Goal: Task Accomplishment & Management: Manage account settings

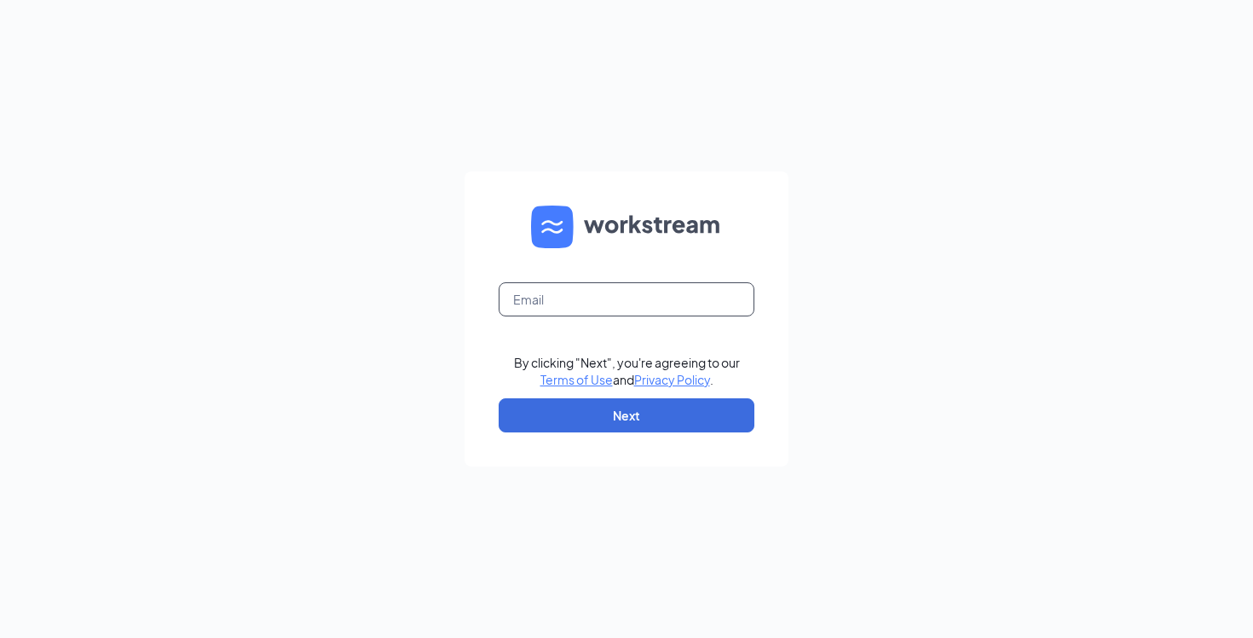
click at [610, 297] on input "text" at bounding box center [627, 299] width 256 height 34
type input "[PERSON_NAME][EMAIL_ADDRESS][PERSON_NAME][DOMAIN_NAME]"
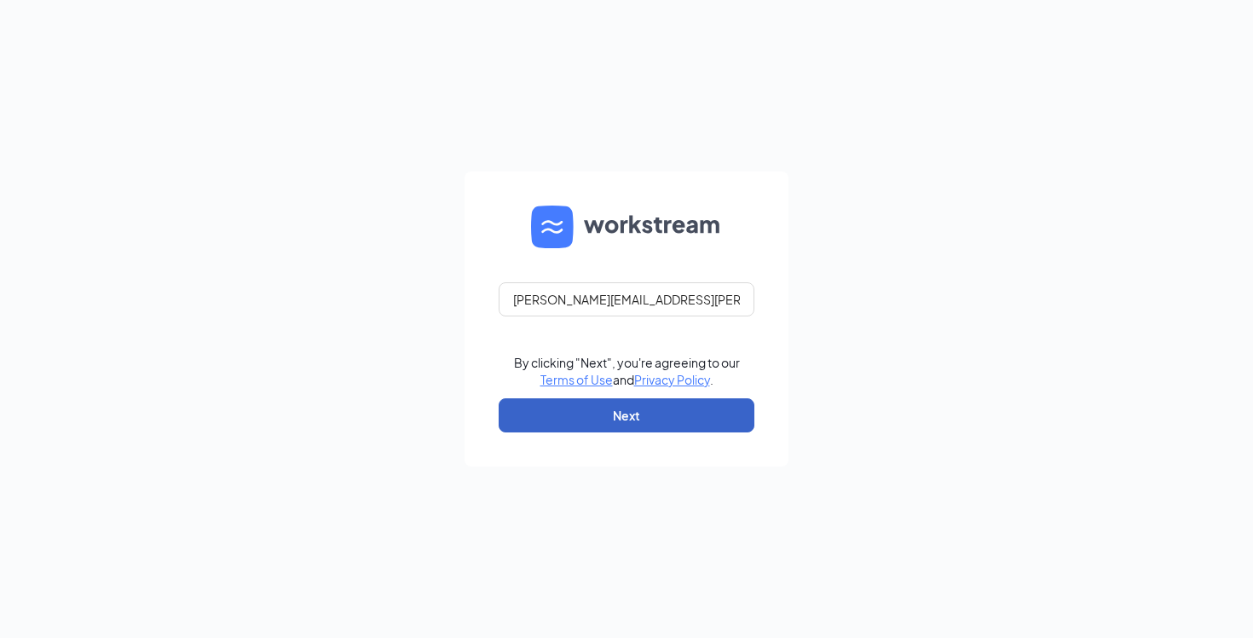
click at [626, 416] on button "Next" at bounding box center [627, 415] width 256 height 34
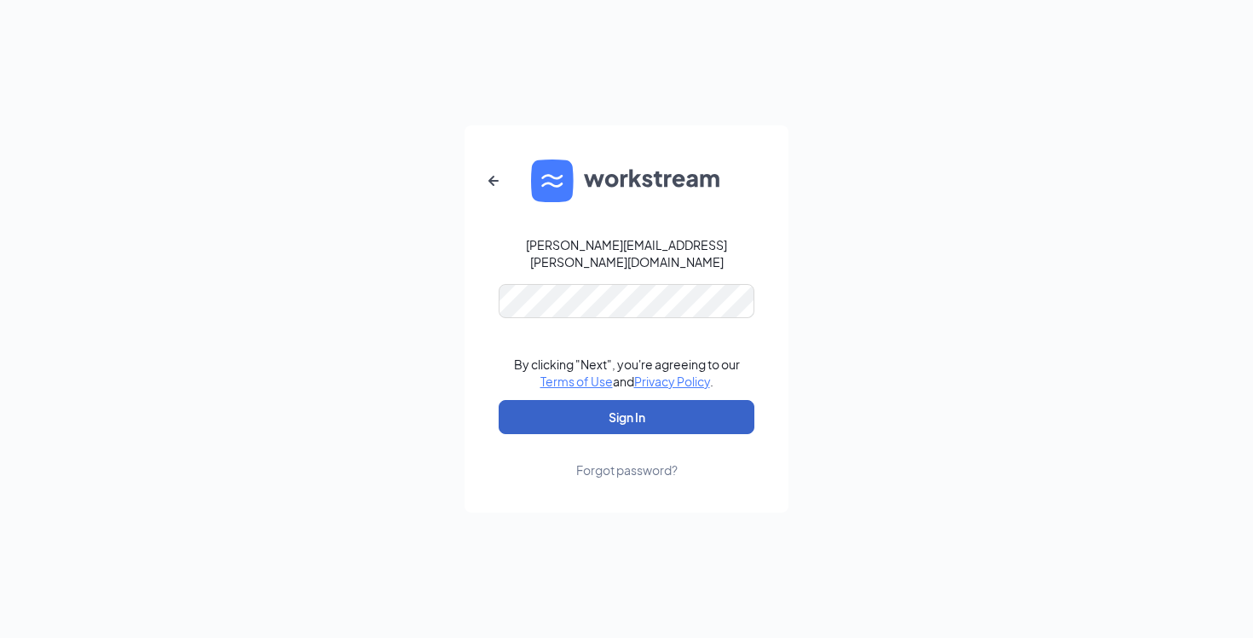
click at [606, 413] on button "Sign In" at bounding box center [627, 417] width 256 height 34
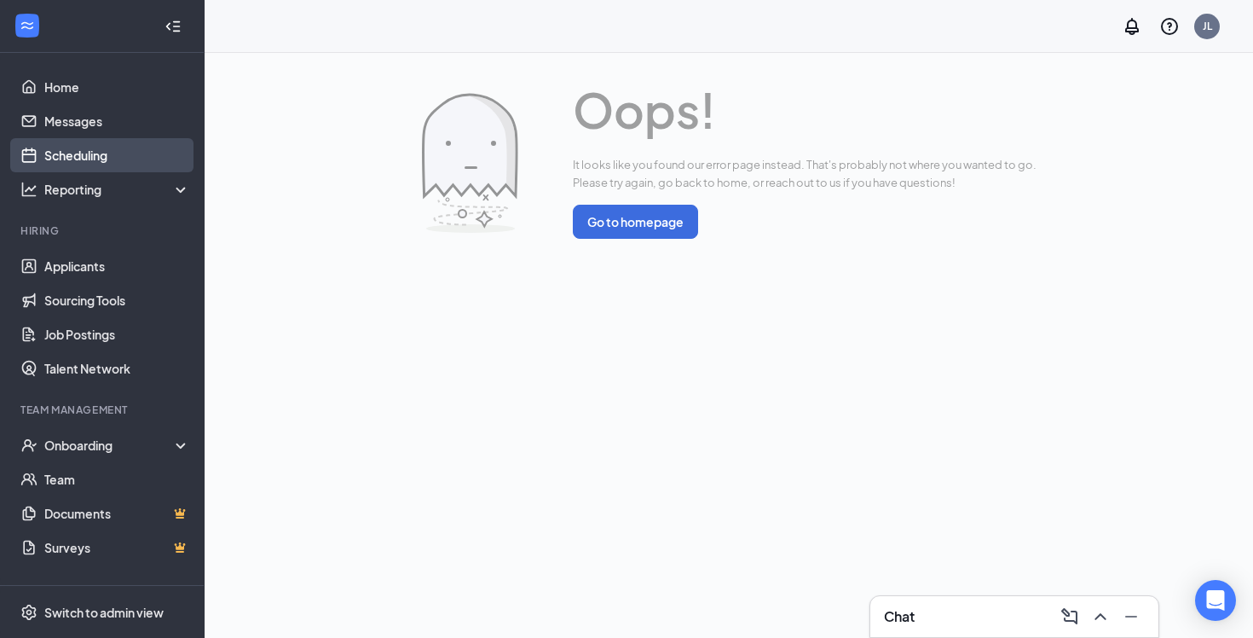
click at [75, 153] on link "Scheduling" at bounding box center [117, 155] width 146 height 34
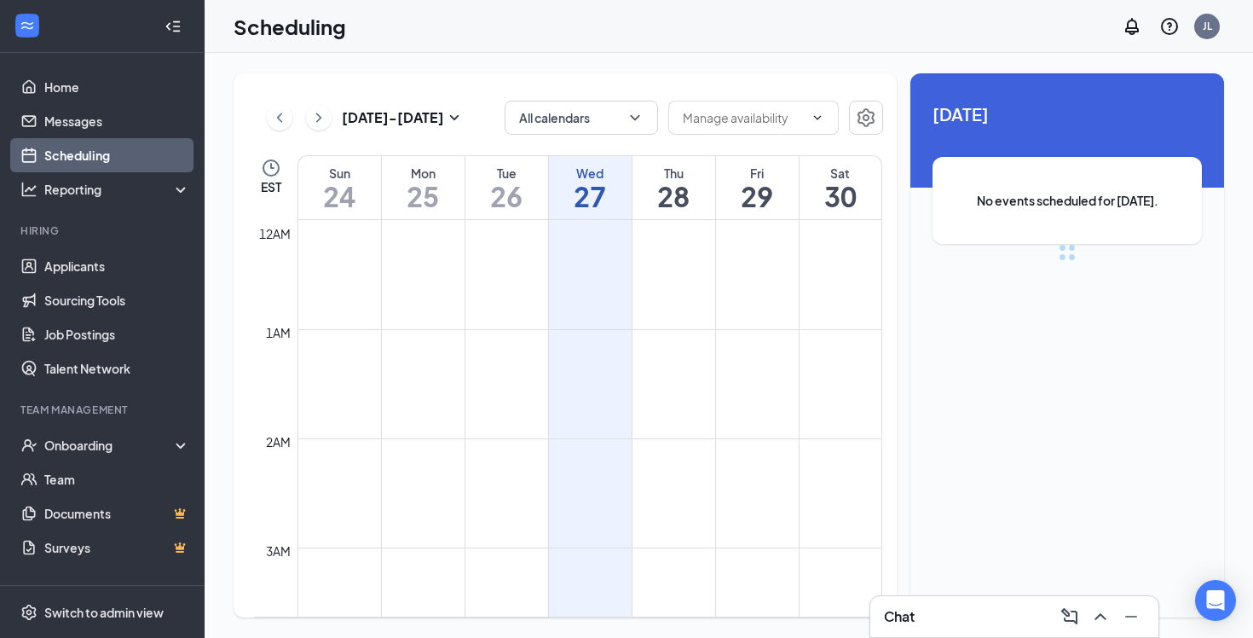
scroll to position [838, 0]
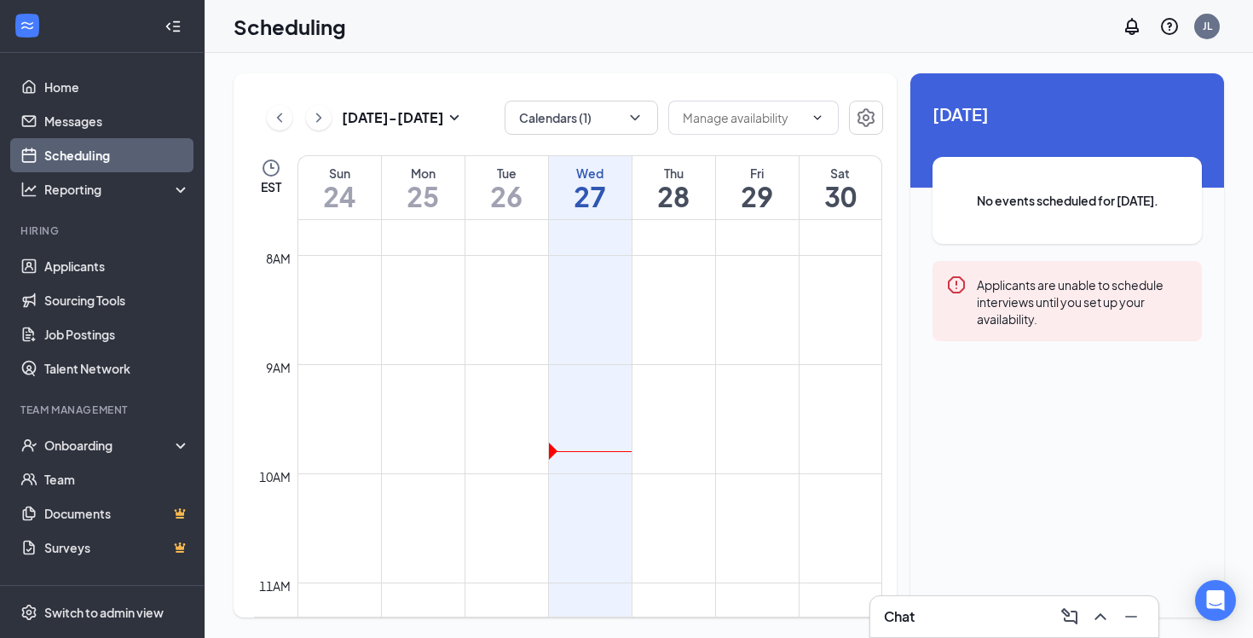
click at [655, 80] on div "Aug 24 - Aug 30 Calendars (1) EST Sun 24 Mon 25 Tue 26 Wed 27 Thu 28 Fri 29 Sat…" at bounding box center [565, 345] width 663 height 544
click at [643, 95] on div "Aug 24 - Aug 30 Calendars (1) EST Sun 24 Mon 25 Tue 26 Wed 27 Thu 28 Fri 29 Sat…" at bounding box center [565, 345] width 663 height 544
click at [622, 119] on button "Calendars (1)" at bounding box center [581, 118] width 153 height 34
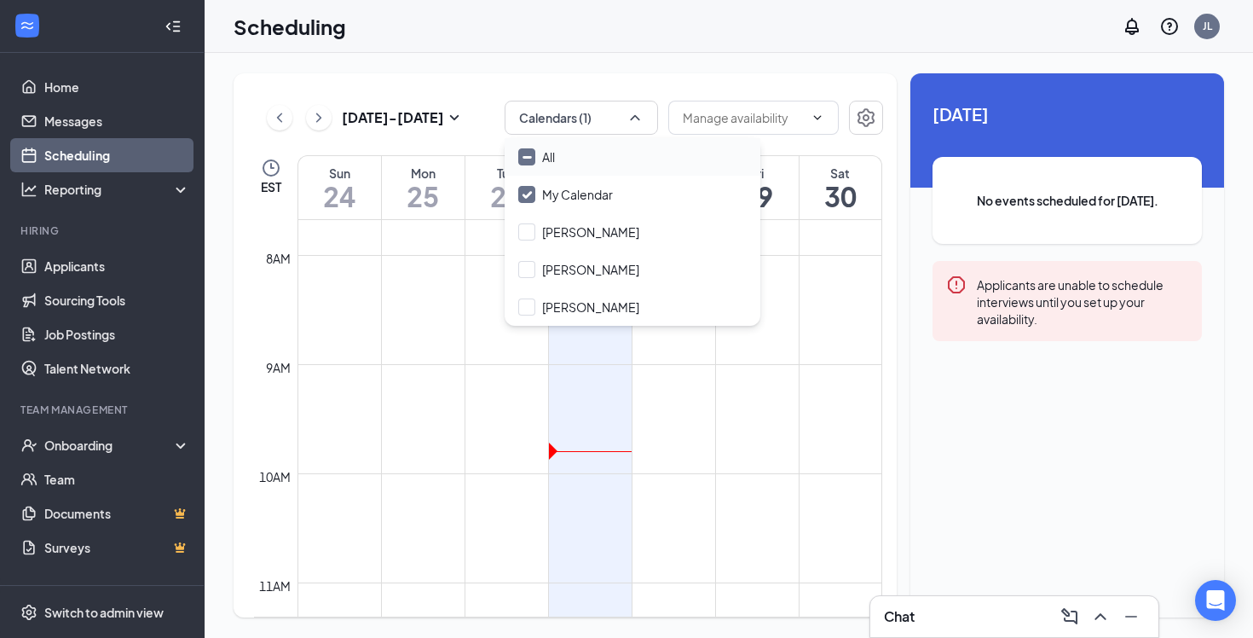
click at [524, 153] on input "All" at bounding box center [536, 156] width 37 height 17
checkbox input "true"
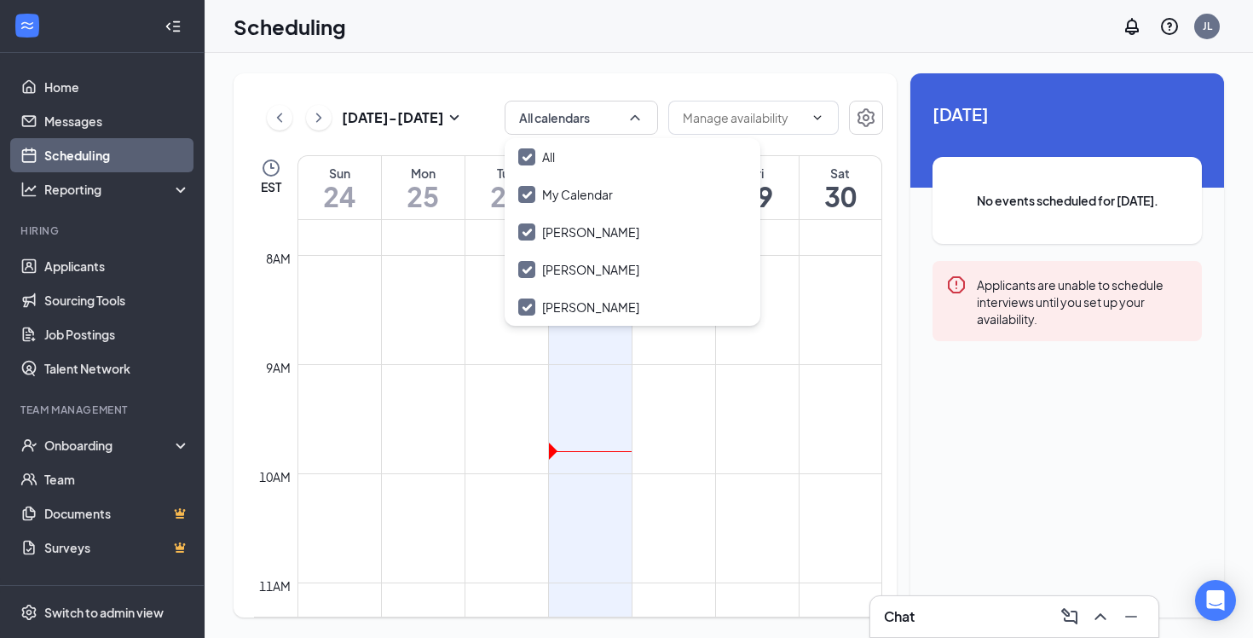
click at [498, 39] on div "Scheduling JL" at bounding box center [729, 26] width 1048 height 53
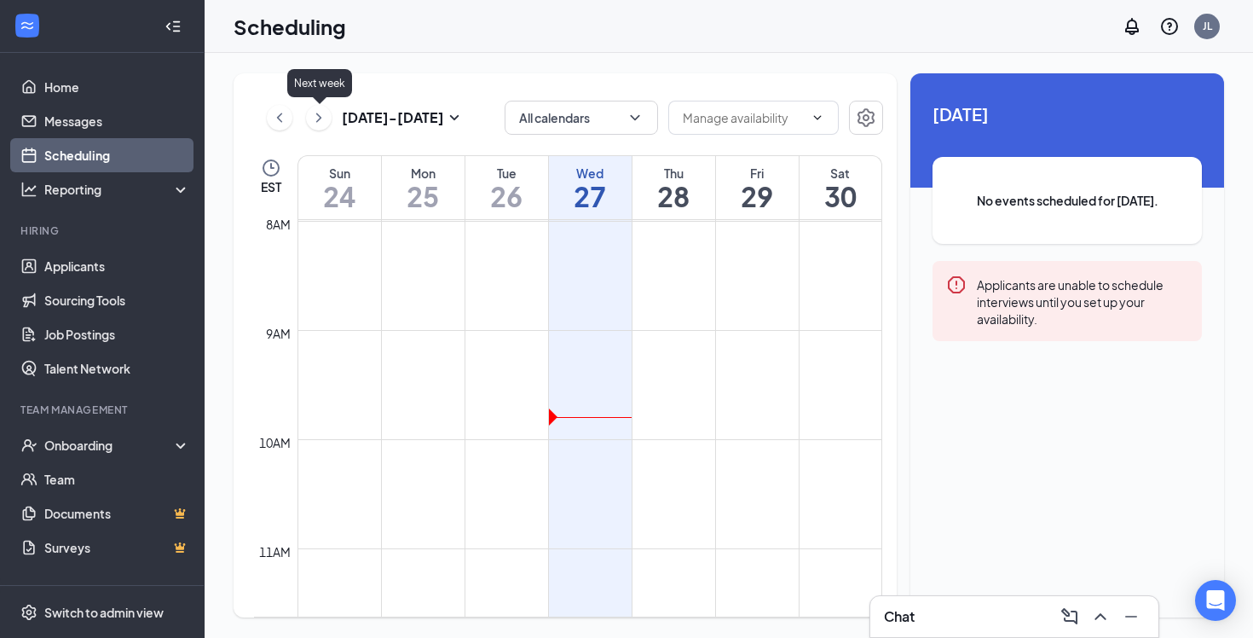
click at [322, 123] on icon "ChevronRight" at bounding box center [318, 117] width 17 height 20
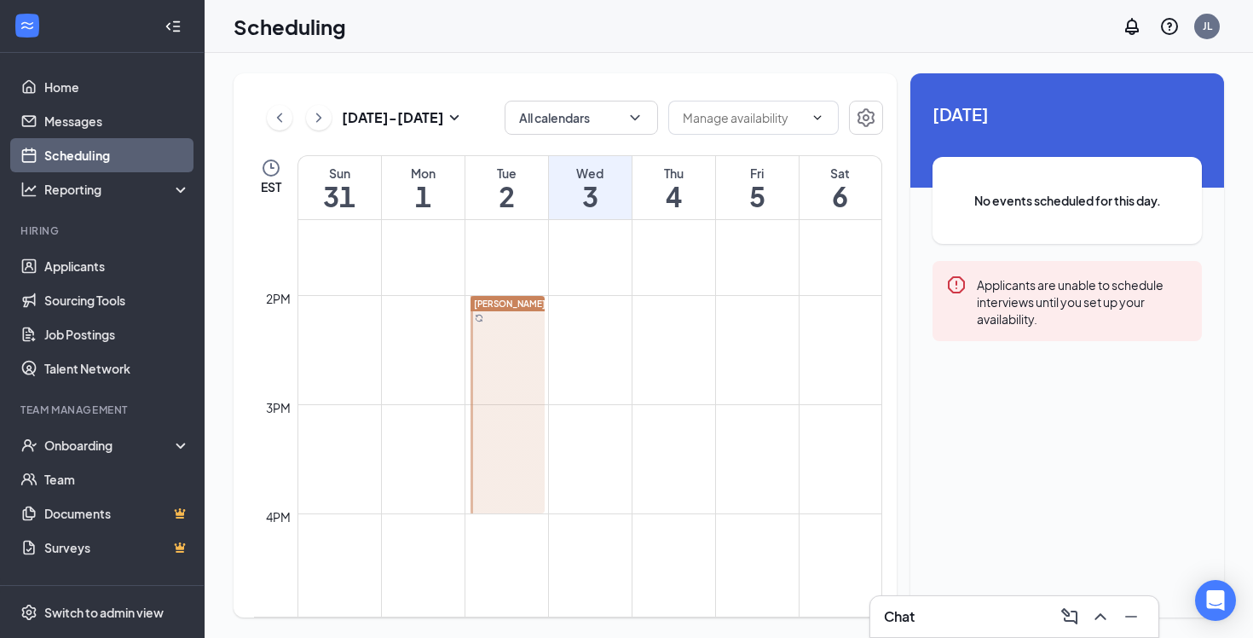
scroll to position [1431, 0]
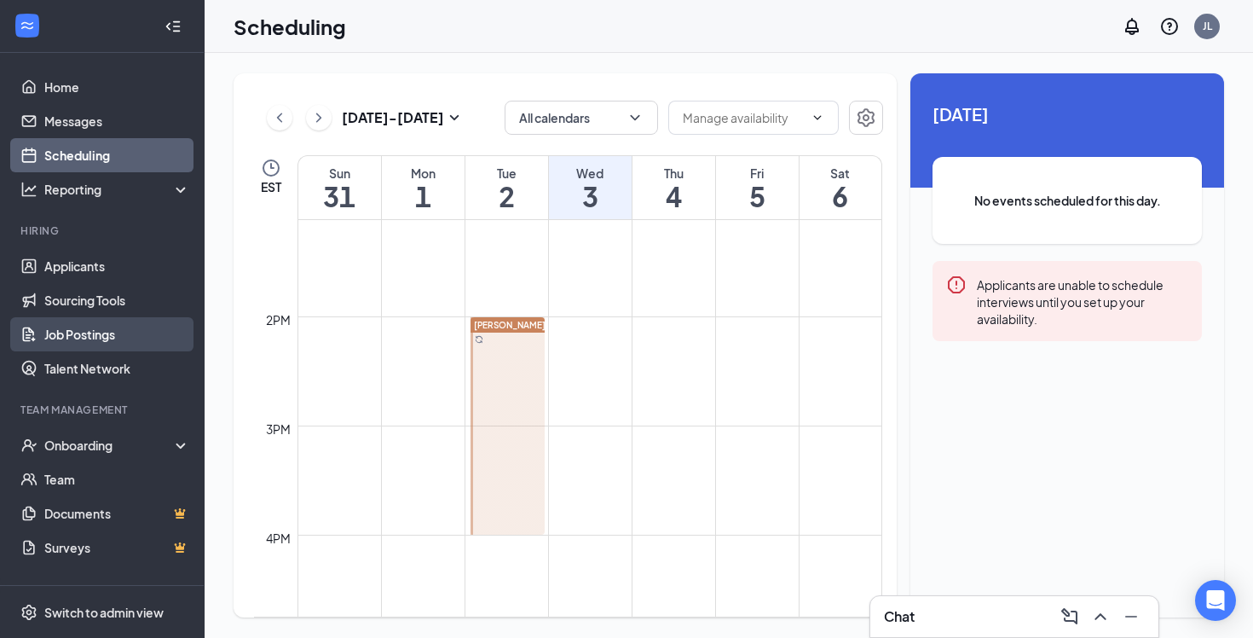
click at [80, 339] on link "Job Postings" at bounding box center [117, 334] width 146 height 34
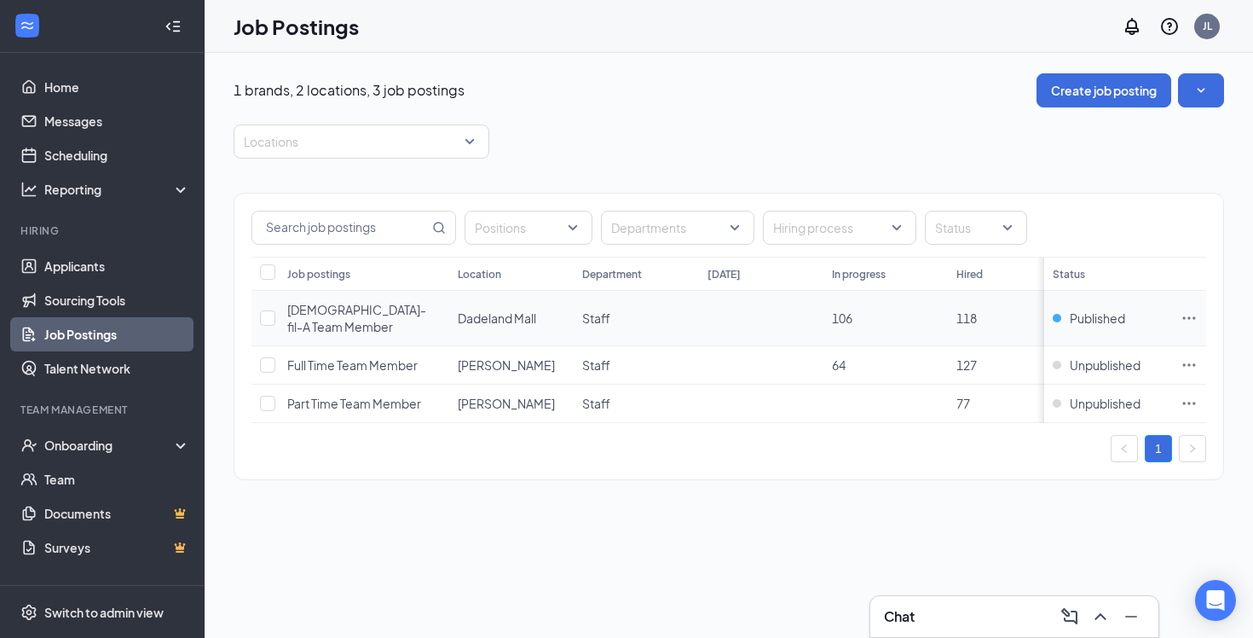
click at [1192, 311] on icon "Ellipses" at bounding box center [1188, 317] width 17 height 17
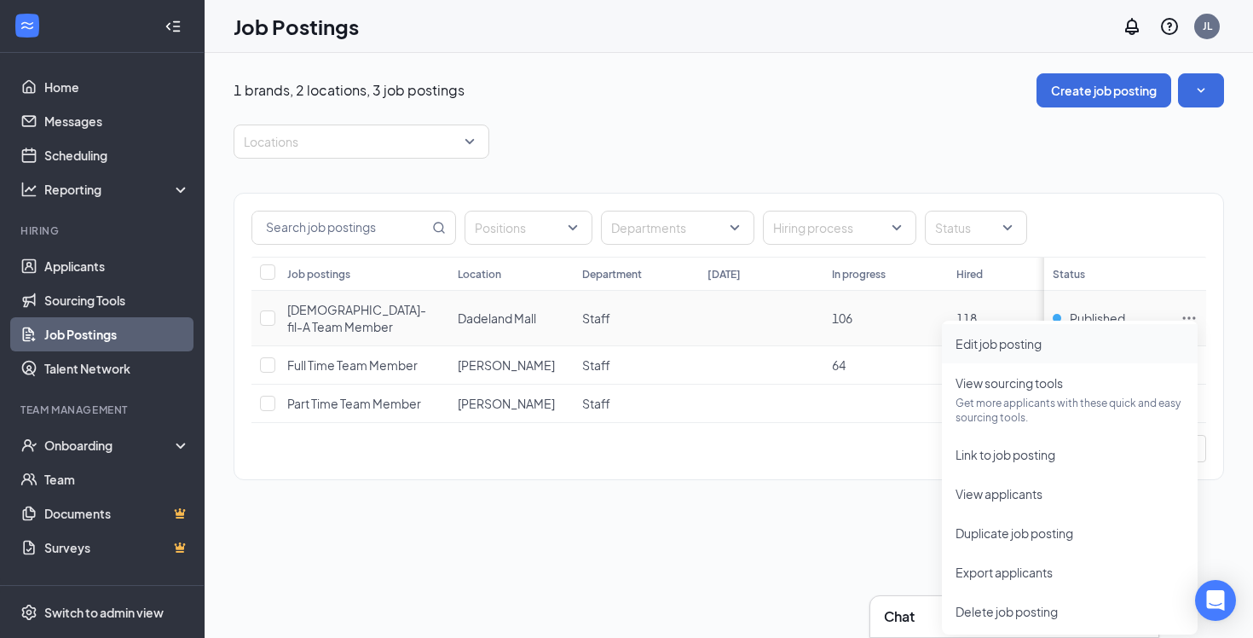
click at [1063, 343] on span "Edit job posting" at bounding box center [1069, 343] width 228 height 19
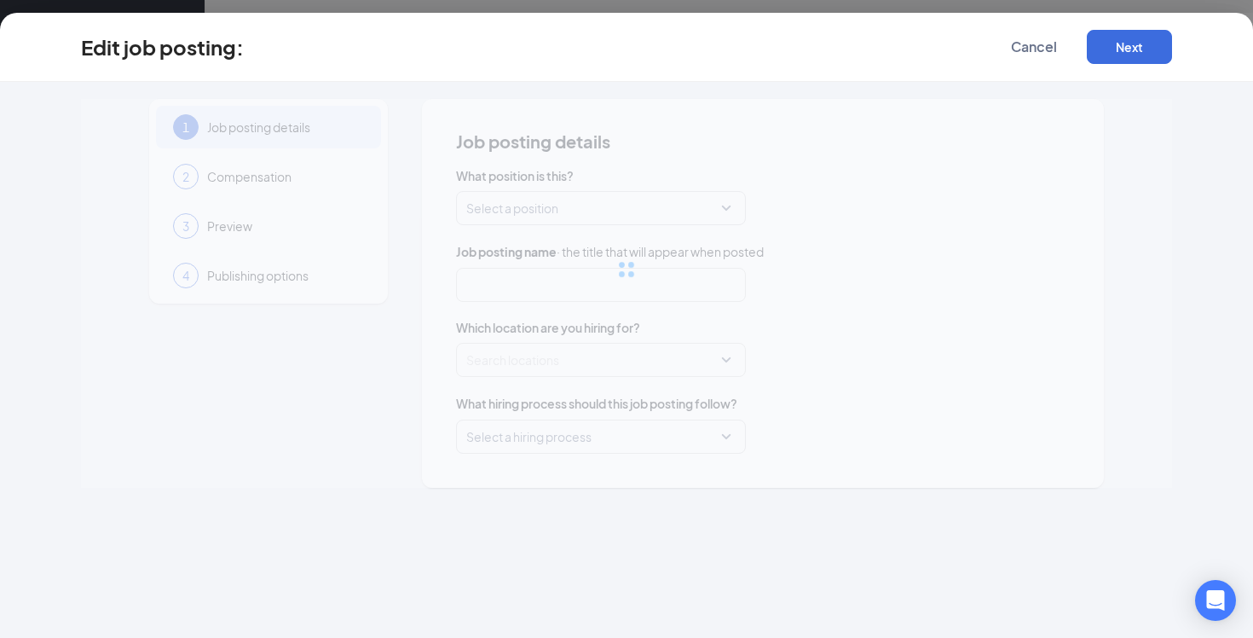
type input "Chick-fil-A Team Member"
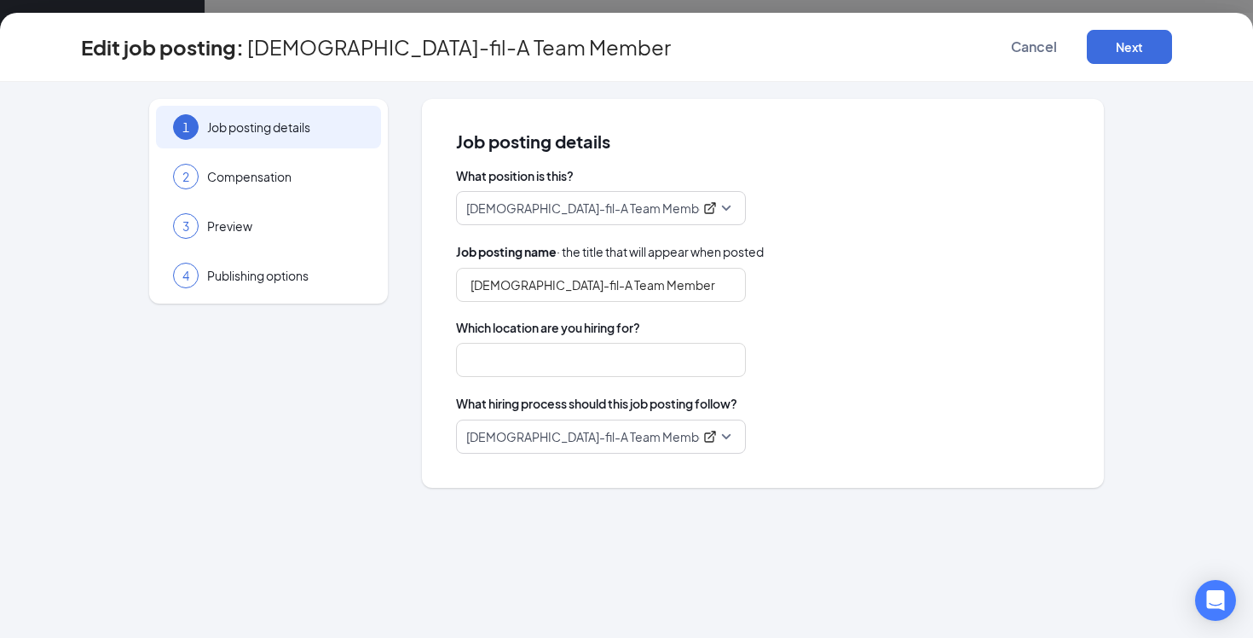
type input "Dadeland Mall"
click at [252, 188] on div "2 Compensation" at bounding box center [268, 176] width 225 height 43
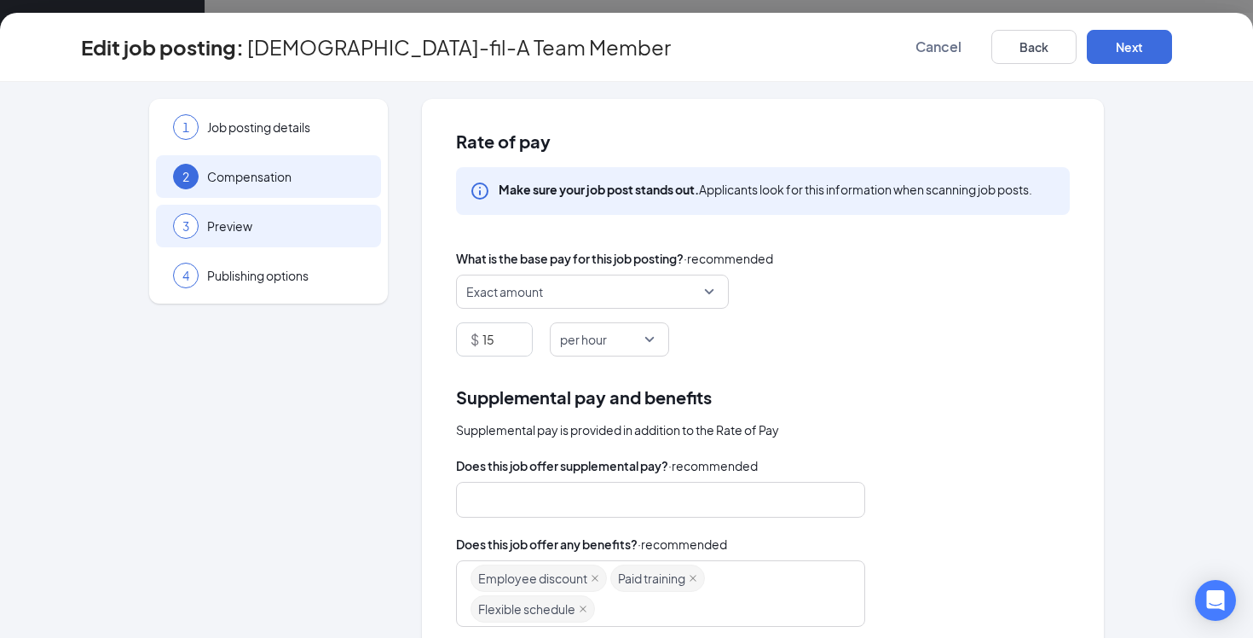
click at [244, 237] on div "3 Preview" at bounding box center [268, 226] width 225 height 43
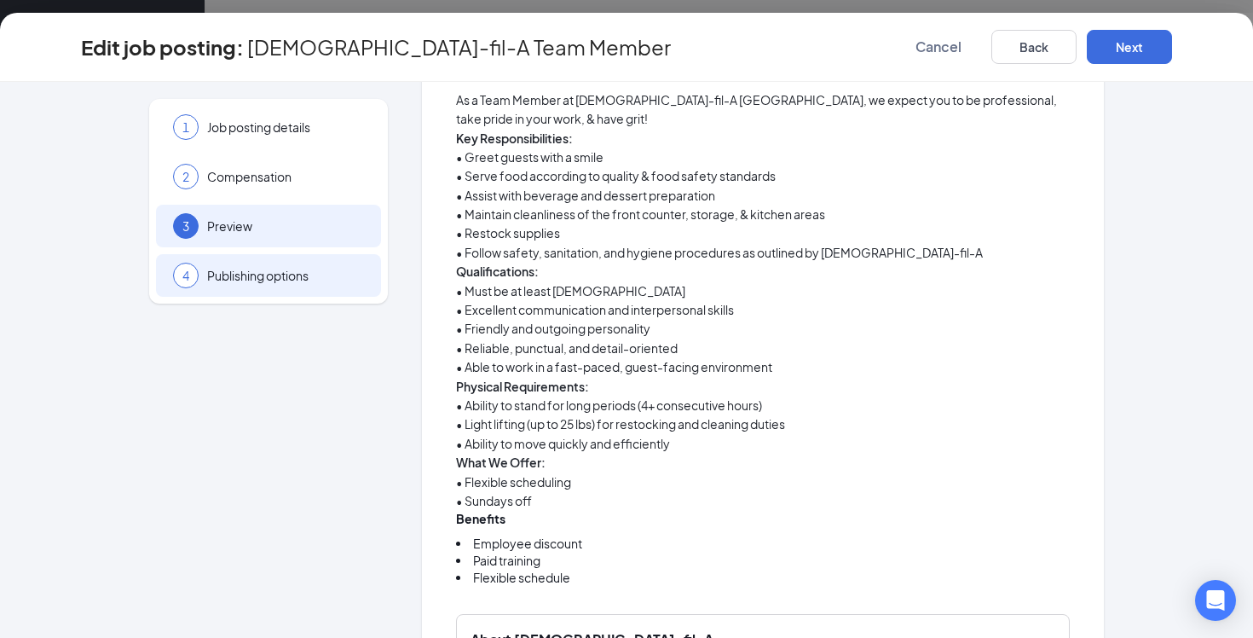
click at [238, 271] on span "Publishing options" at bounding box center [285, 275] width 157 height 17
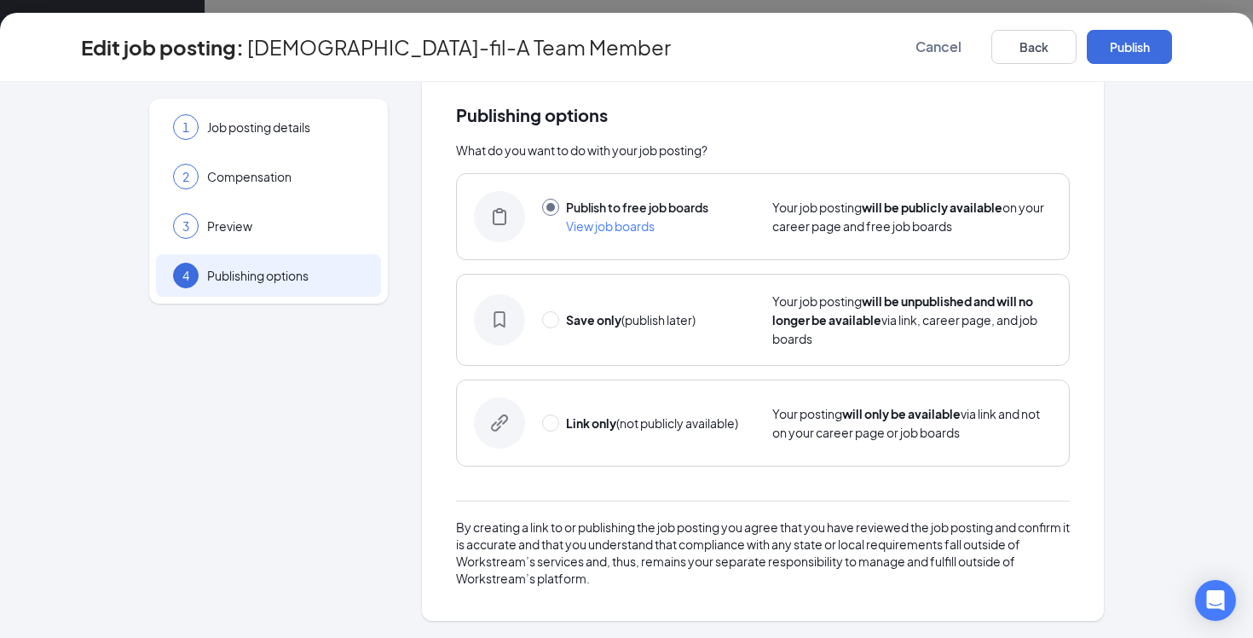
scroll to position [26, 0]
click at [932, 44] on span "Cancel" at bounding box center [938, 46] width 46 height 17
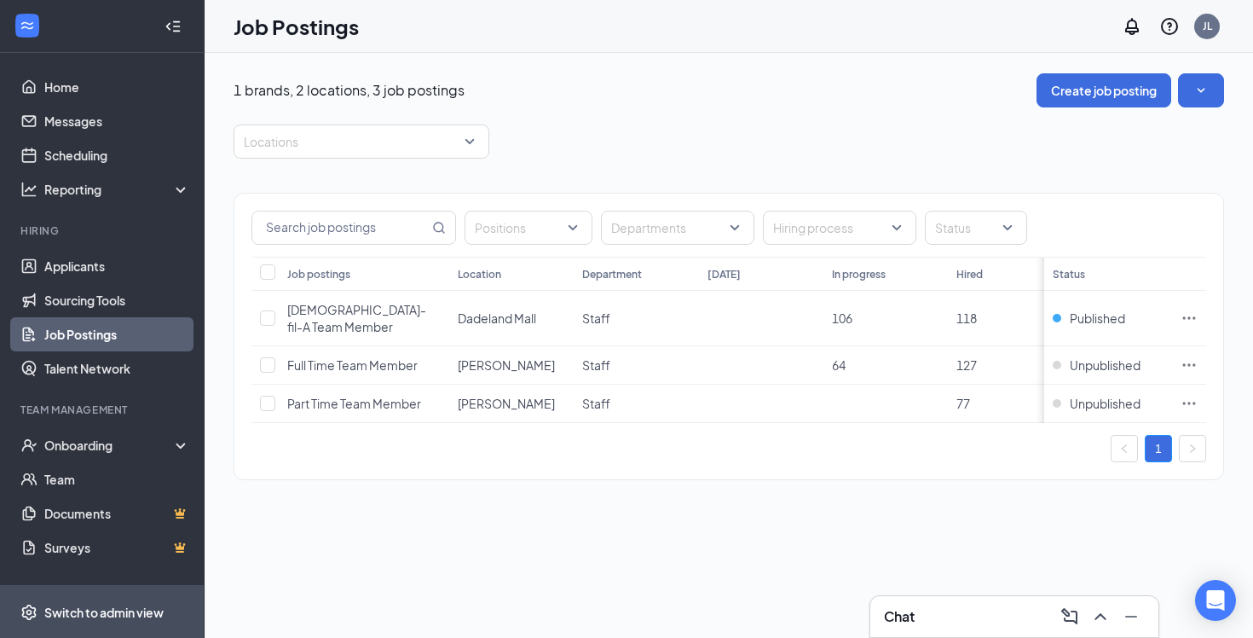
click at [64, 601] on span "Switch to admin view" at bounding box center [117, 612] width 146 height 52
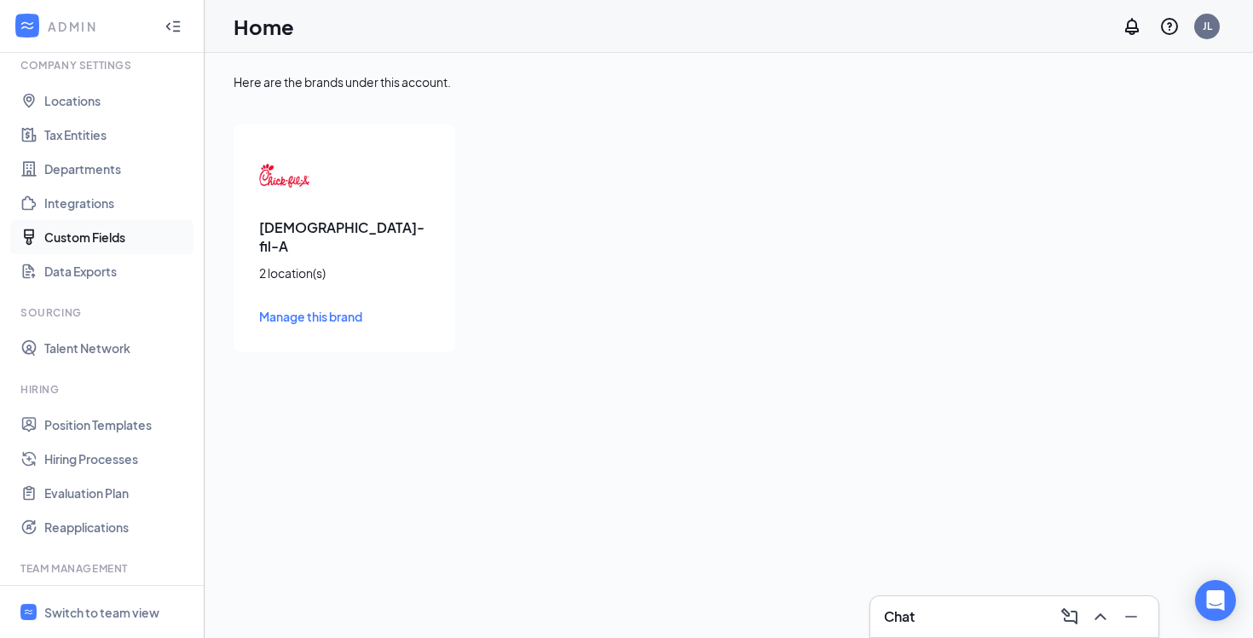
scroll to position [101, 0]
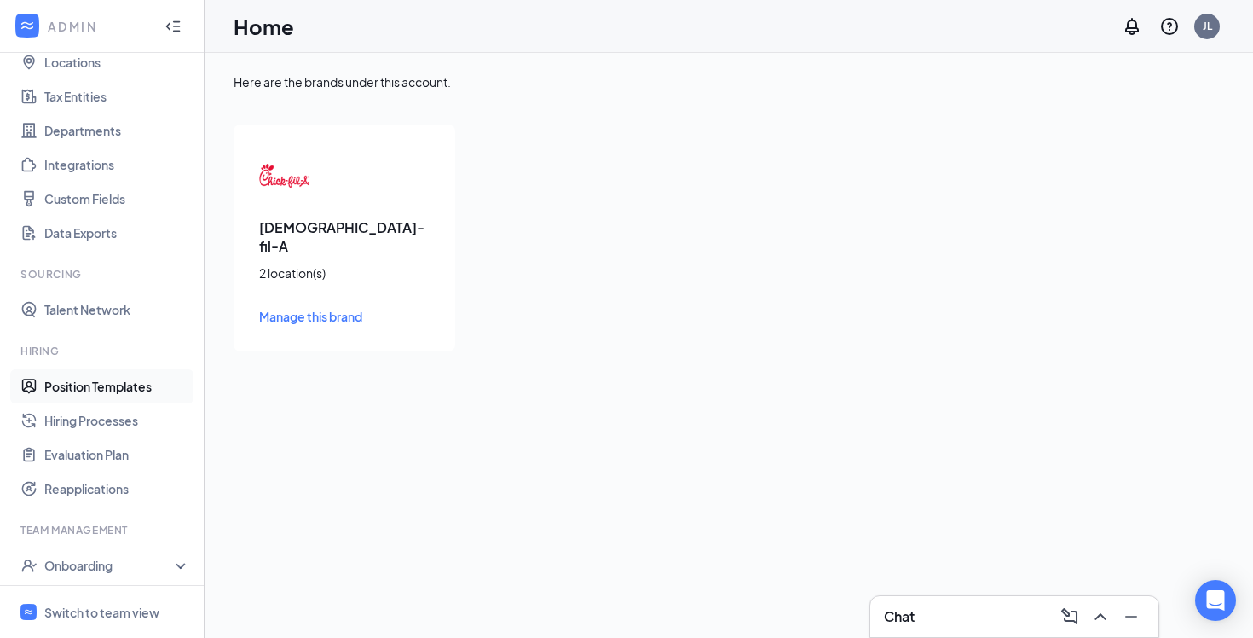
click at [88, 388] on link "Position Templates" at bounding box center [117, 386] width 146 height 34
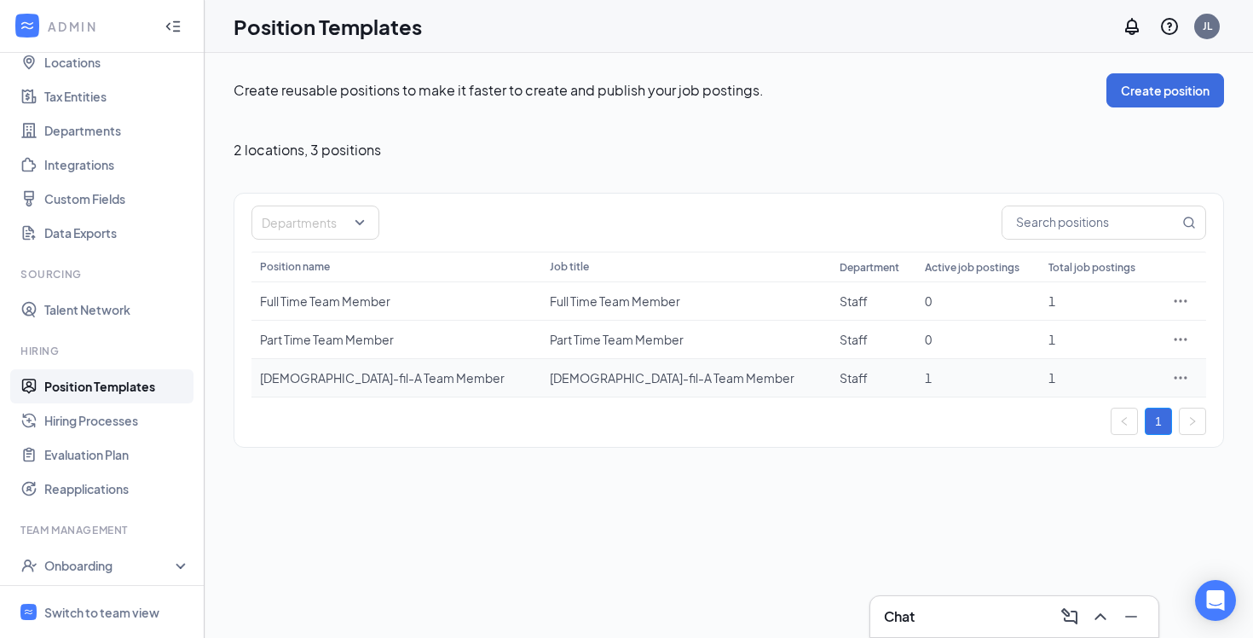
click at [1186, 372] on icon "Ellipses" at bounding box center [1180, 377] width 17 height 17
click at [1079, 411] on span "Edit" at bounding box center [1102, 412] width 147 height 19
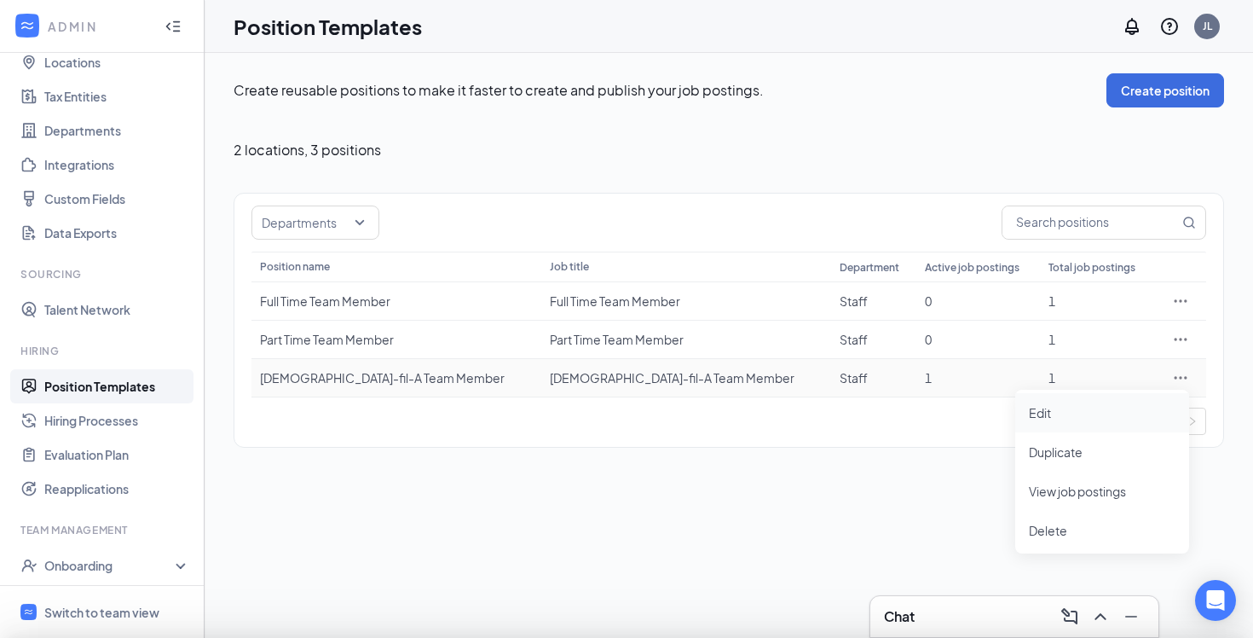
type input "Staff"
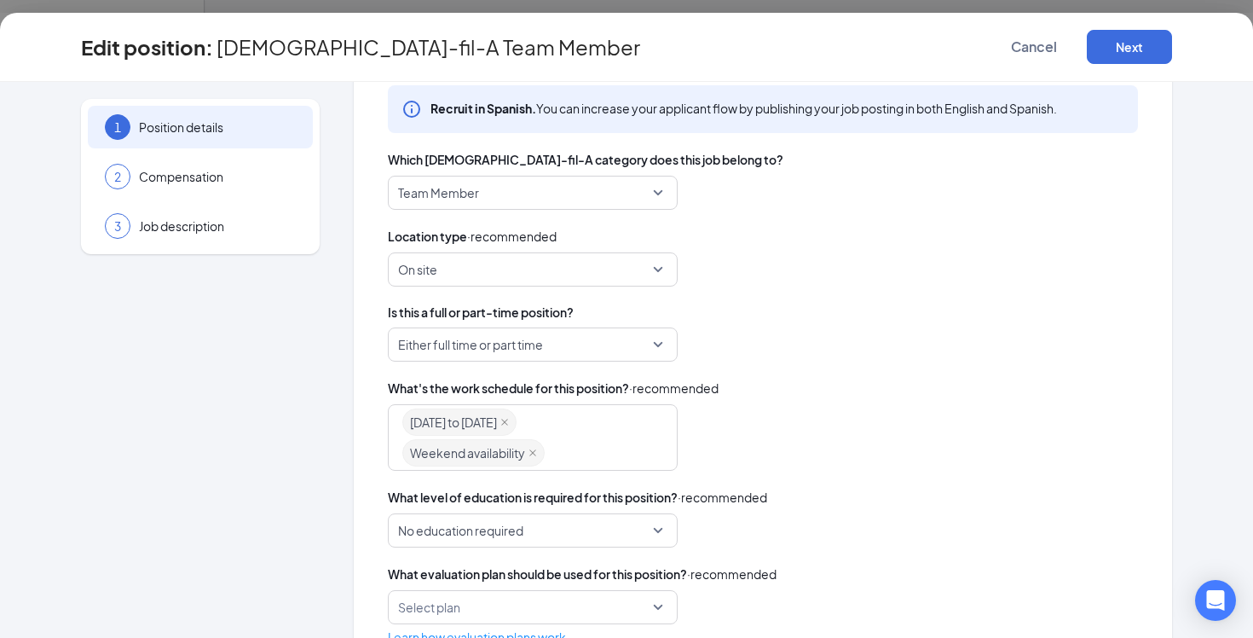
scroll to position [519, 0]
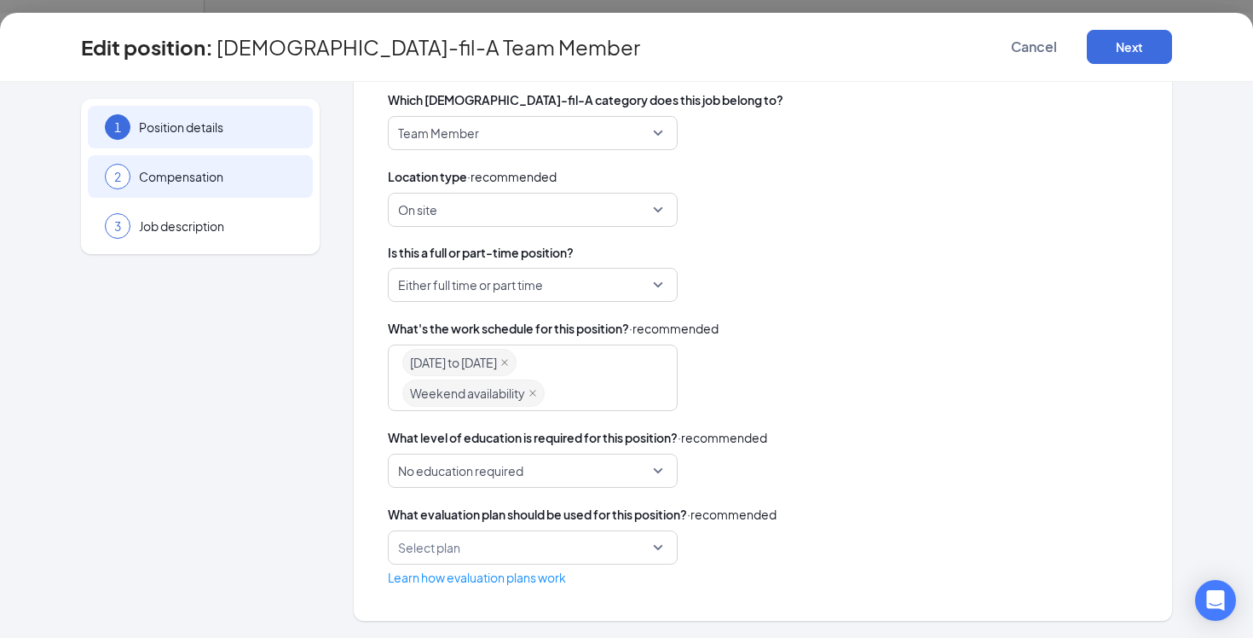
click at [176, 193] on div "2 Compensation" at bounding box center [200, 176] width 225 height 43
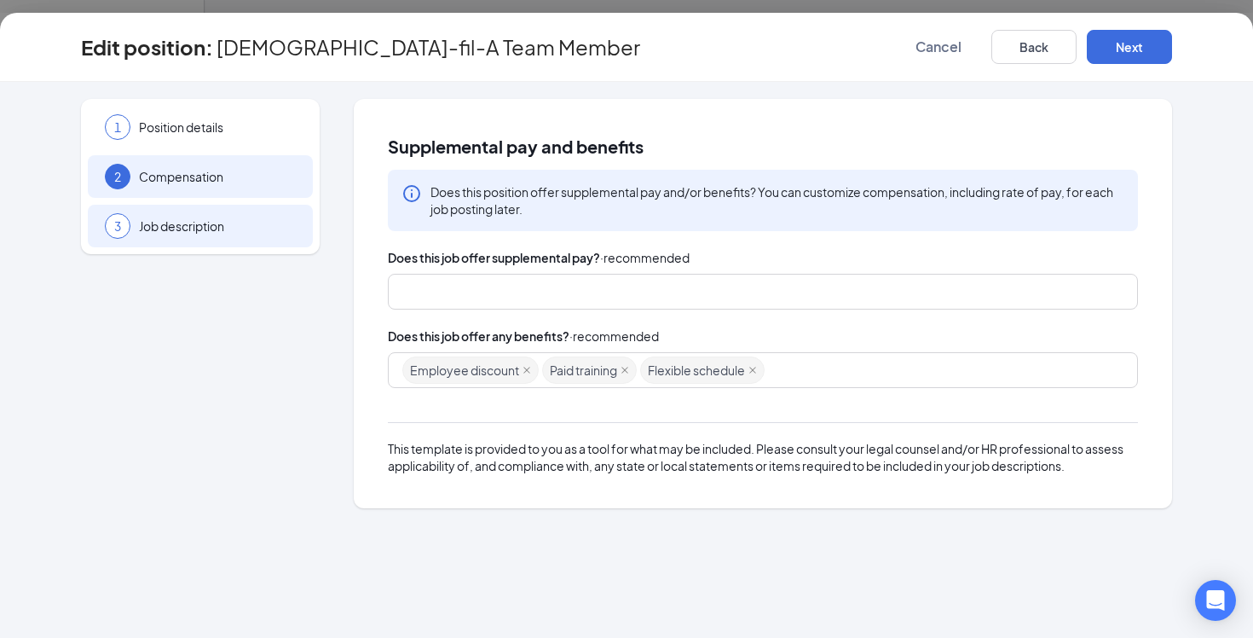
click at [178, 244] on div "3 Job description" at bounding box center [200, 226] width 225 height 43
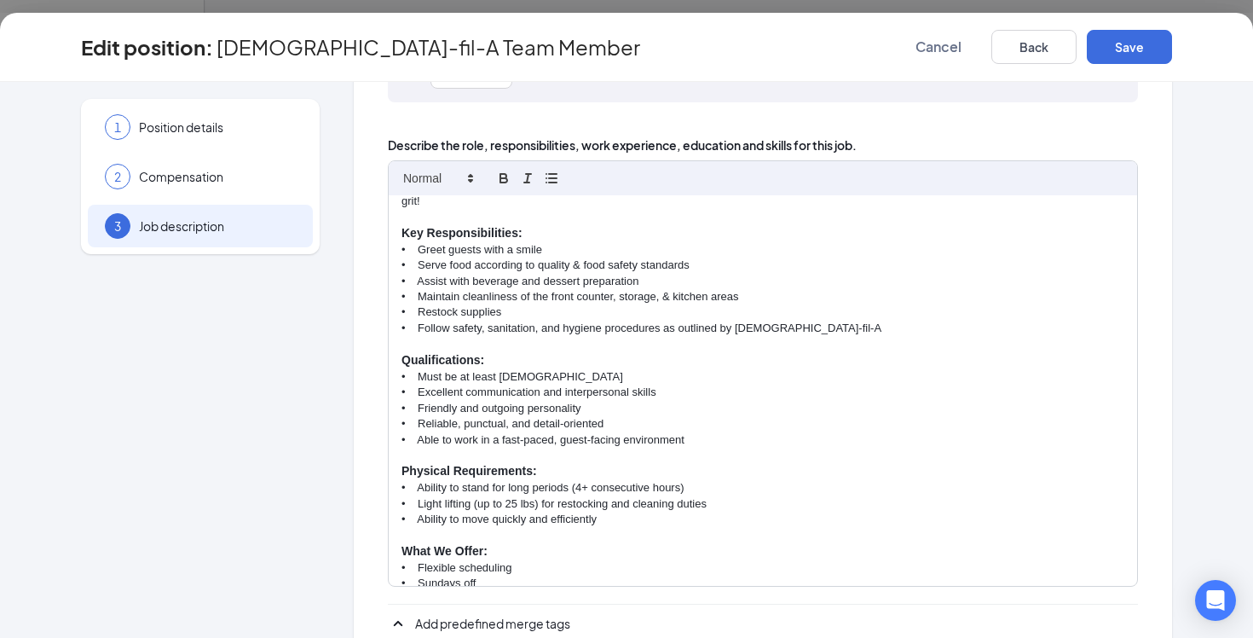
scroll to position [385, 0]
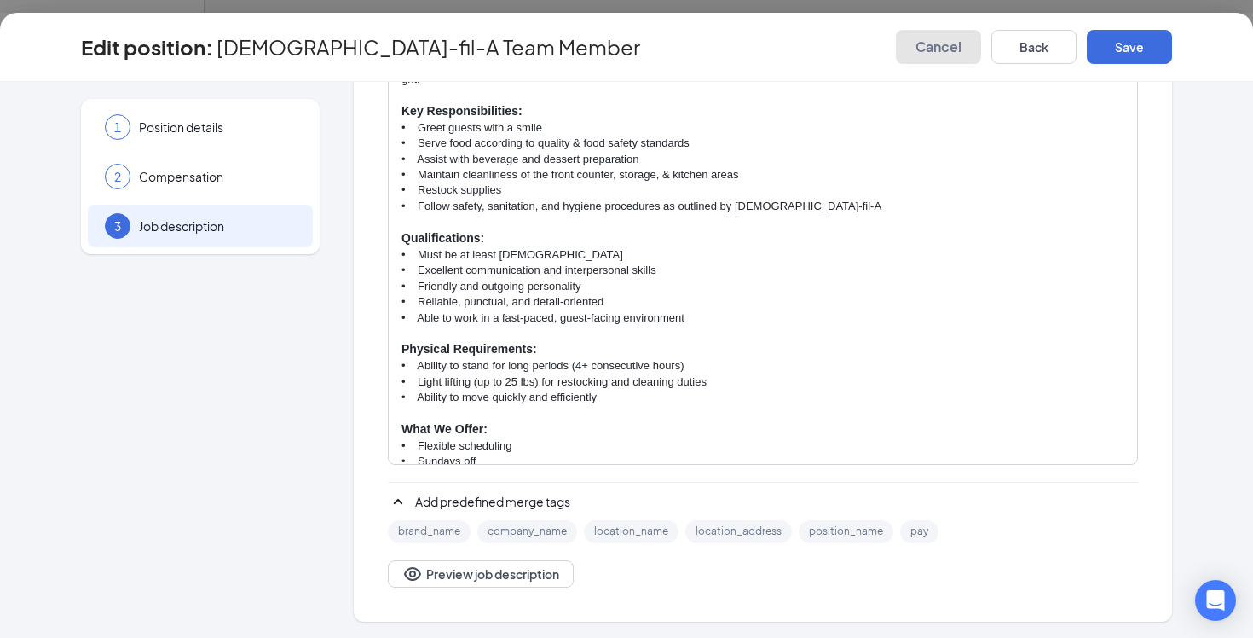
click at [934, 43] on span "Cancel" at bounding box center [938, 46] width 46 height 17
